Goal: Task Accomplishment & Management: Manage account settings

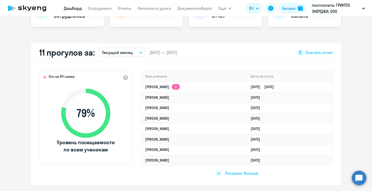
select select "30"
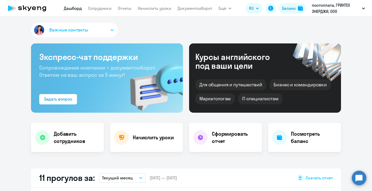
click at [162, 139] on h4 "Начислить уроки" at bounding box center [153, 137] width 41 height 7
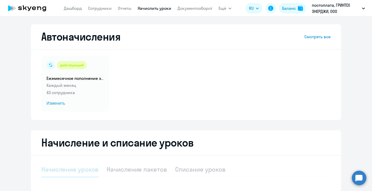
select select "10"
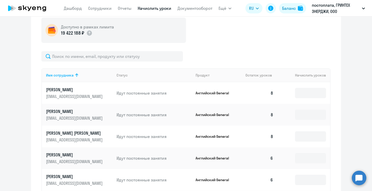
scroll to position [165, 0]
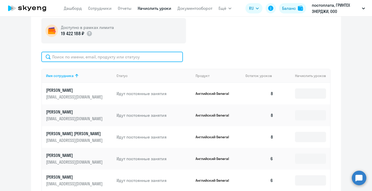
click at [150, 59] on input "text" at bounding box center [112, 57] width 142 height 10
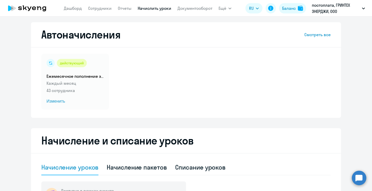
scroll to position [0, 0]
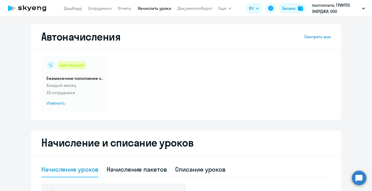
type input "[PERSON_NAME]"
click at [142, 9] on link "Начислить уроки" at bounding box center [155, 8] width 34 height 5
click at [103, 10] on link "Сотрудники" at bounding box center [100, 8] width 24 height 5
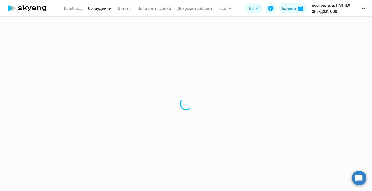
select select "30"
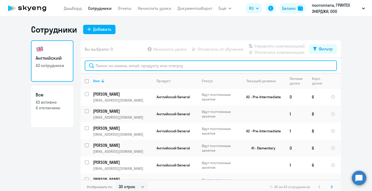
drag, startPoint x: 0, startPoint y: 0, endPoint x: 133, endPoint y: 67, distance: 149.2
click at [133, 67] on input "text" at bounding box center [211, 65] width 252 height 10
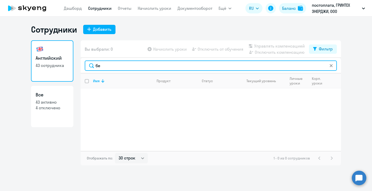
type input "б"
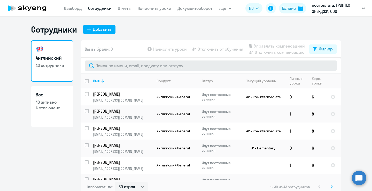
click at [101, 30] on div "Добавить" at bounding box center [102, 29] width 18 height 6
select select "english_adult_not_native_speaker"
select select "3"
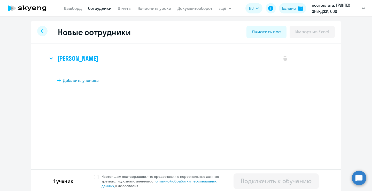
drag, startPoint x: 133, startPoint y: 67, endPoint x: 51, endPoint y: 58, distance: 82.6
click at [51, 58] on icon at bounding box center [51, 58] width 4 height 2
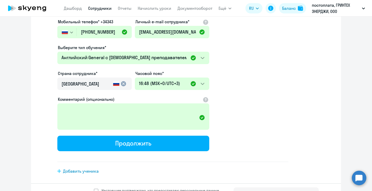
scroll to position [120, 0]
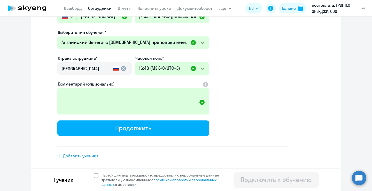
drag, startPoint x: 51, startPoint y: 58, endPoint x: 95, endPoint y: 176, distance: 126.1
click at [95, 176] on span at bounding box center [96, 175] width 5 height 5
click at [94, 173] on input "Настоящим подтверждаю, что предоставляю персональные данные третьих лиц, ознако…" at bounding box center [94, 173] width 0 height 0
checkbox input "true"
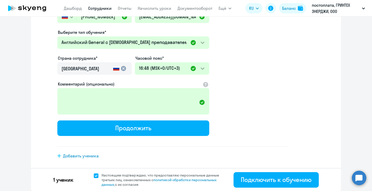
click at [274, 184] on button "Подключить к обучению" at bounding box center [276, 180] width 85 height 16
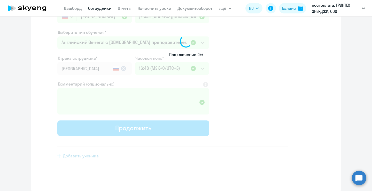
scroll to position [80, 0]
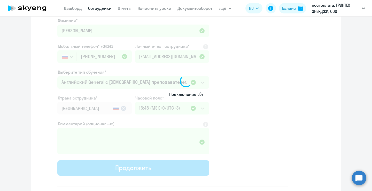
select select "english_adult_not_native_speaker"
select select "3"
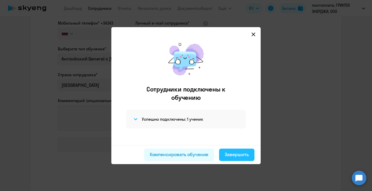
drag, startPoint x: 95, startPoint y: 176, endPoint x: 230, endPoint y: 157, distance: 135.7
click at [230, 157] on div "Компенсировать обучение Завершить" at bounding box center [185, 154] width 149 height 19
click at [205, 155] on div "Компенсировать обучение" at bounding box center [179, 154] width 59 height 7
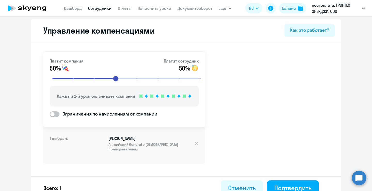
scroll to position [10, 0]
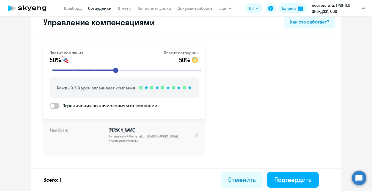
click at [236, 178] on div "Отменить" at bounding box center [242, 179] width 28 height 8
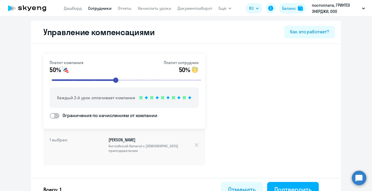
select select "30"
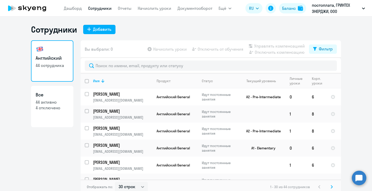
scroll to position [3, 0]
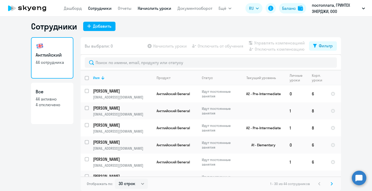
drag, startPoint x: 230, startPoint y: 157, endPoint x: 160, endPoint y: 9, distance: 163.4
click at [160, 9] on link "Начислить уроки" at bounding box center [155, 8] width 34 height 5
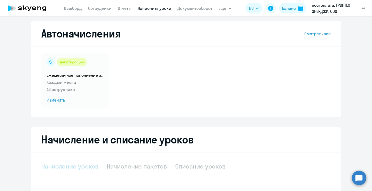
select select "10"
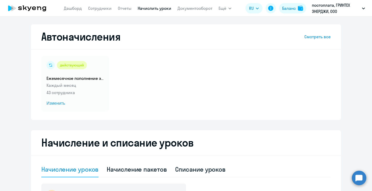
click at [58, 102] on span "Изменить" at bounding box center [75, 103] width 57 height 6
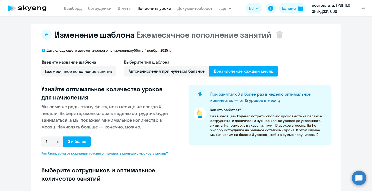
select select "10"
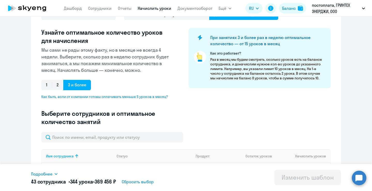
scroll to position [126, 0]
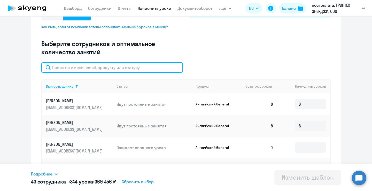
click at [119, 68] on input "text" at bounding box center [112, 67] width 142 height 10
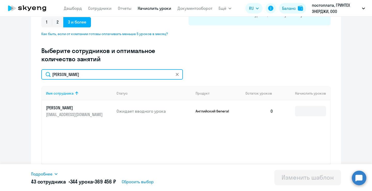
scroll to position [128, 0]
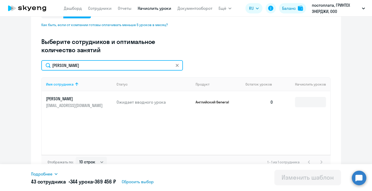
type input "[PERSON_NAME]"
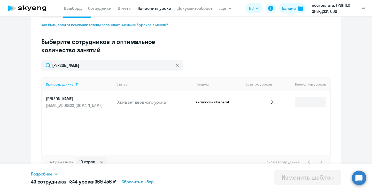
drag, startPoint x: 160, startPoint y: 9, endPoint x: 313, endPoint y: 110, distance: 183.3
click at [313, 110] on td at bounding box center [304, 102] width 53 height 22
click at [314, 102] on input at bounding box center [310, 102] width 31 height 10
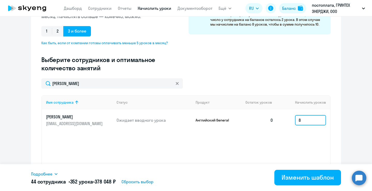
scroll to position [136, 0]
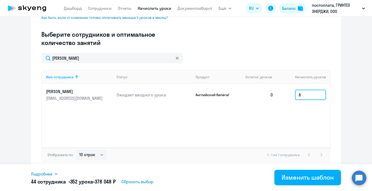
type input "8"
drag, startPoint x: 313, startPoint y: 110, endPoint x: 304, endPoint y: 119, distance: 12.6
click at [304, 119] on div "Имя сотрудника Статус Продукт Остаток уроков [PERSON_NAME] уроков [PERSON_NAME]…" at bounding box center [185, 109] width 289 height 78
click at [291, 180] on div "Изменить шаблон" at bounding box center [308, 177] width 52 height 8
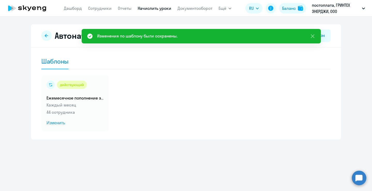
click at [312, 36] on icon at bounding box center [313, 36] width 6 height 6
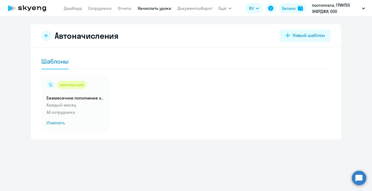
click at [48, 36] on icon at bounding box center [46, 36] width 4 height 4
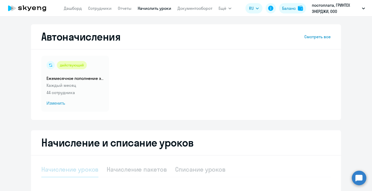
select select "10"
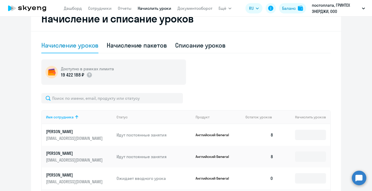
scroll to position [146, 0]
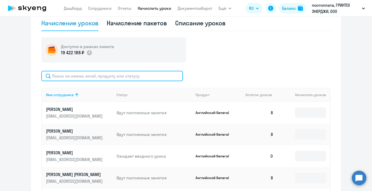
click at [117, 76] on input "text" at bounding box center [112, 76] width 142 height 10
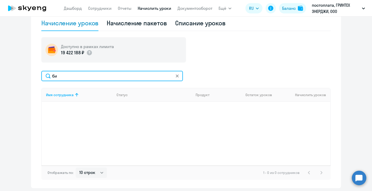
type input "б"
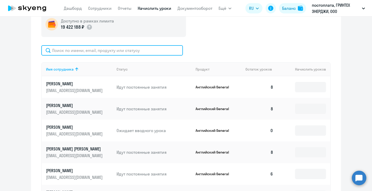
scroll to position [172, 0]
click at [105, 52] on input "text" at bounding box center [112, 50] width 142 height 10
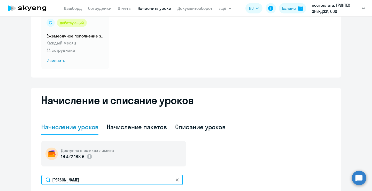
scroll to position [0, 0]
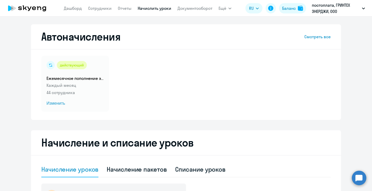
type input "[PERSON_NAME]"
click at [75, 8] on link "Дашборд" at bounding box center [73, 8] width 18 height 5
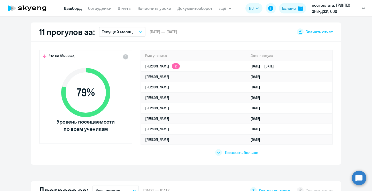
select select "30"
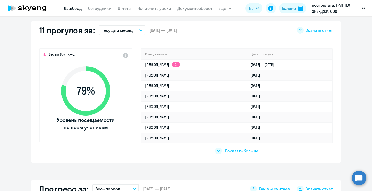
scroll to position [148, 0]
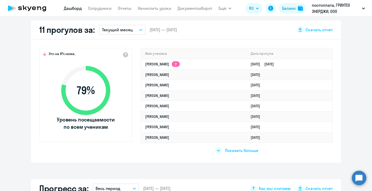
click at [234, 151] on span "Показать больше" at bounding box center [241, 151] width 33 height 6
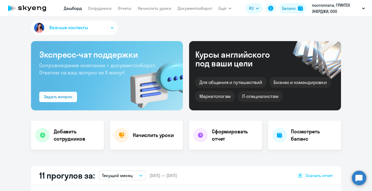
scroll to position [0, 0]
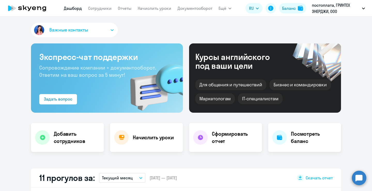
click at [31, 8] on icon at bounding box center [26, 8] width 45 height 13
click at [10, 9] on icon at bounding box center [10, 8] width 5 height 6
select select "30"
drag, startPoint x: 255, startPoint y: 10, endPoint x: 284, endPoint y: 30, distance: 35.8
click at [284, 30] on app-root "Дашборд Сотрудники Отчеты Начислить уроки Документооборот Ещё Дашборд Сотрудник…" at bounding box center [186, 95] width 372 height 191
